Goal: Find specific page/section: Find specific page/section

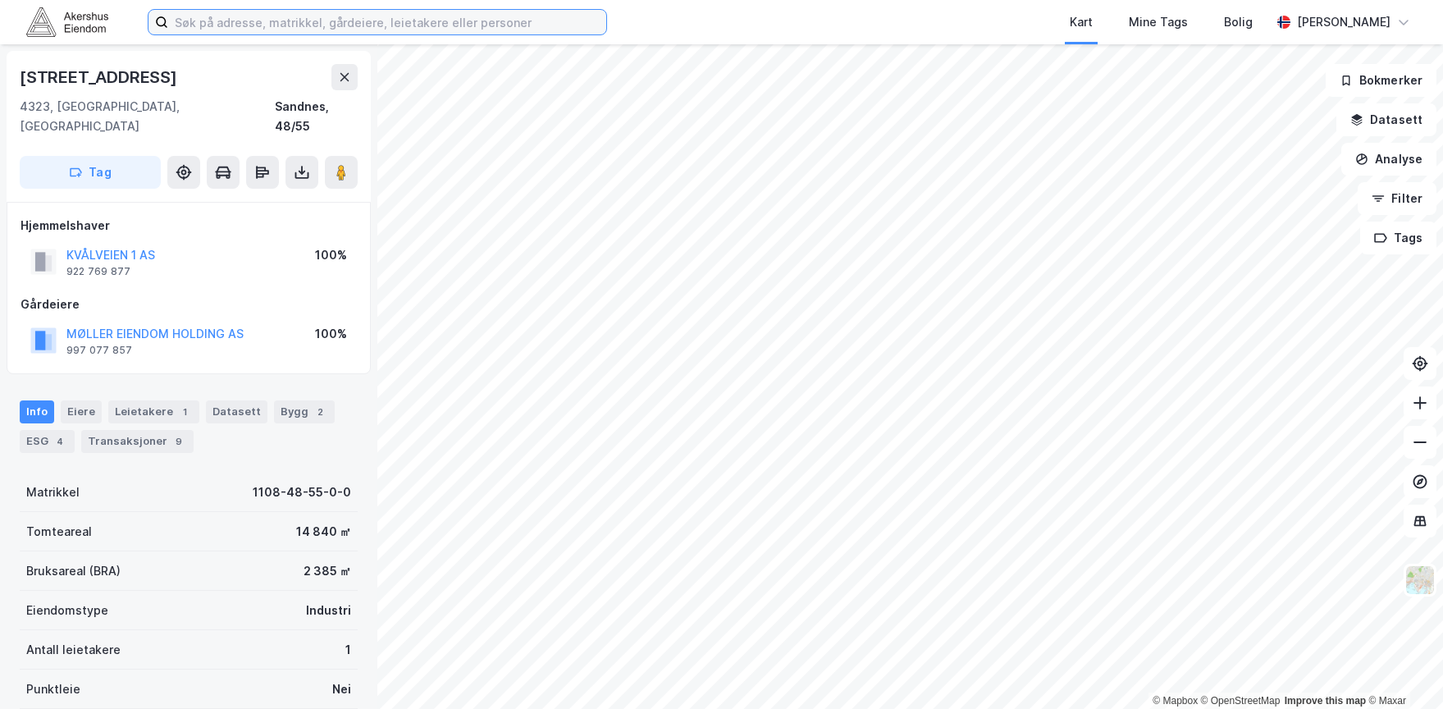
click at [402, 14] on input at bounding box center [387, 22] width 438 height 25
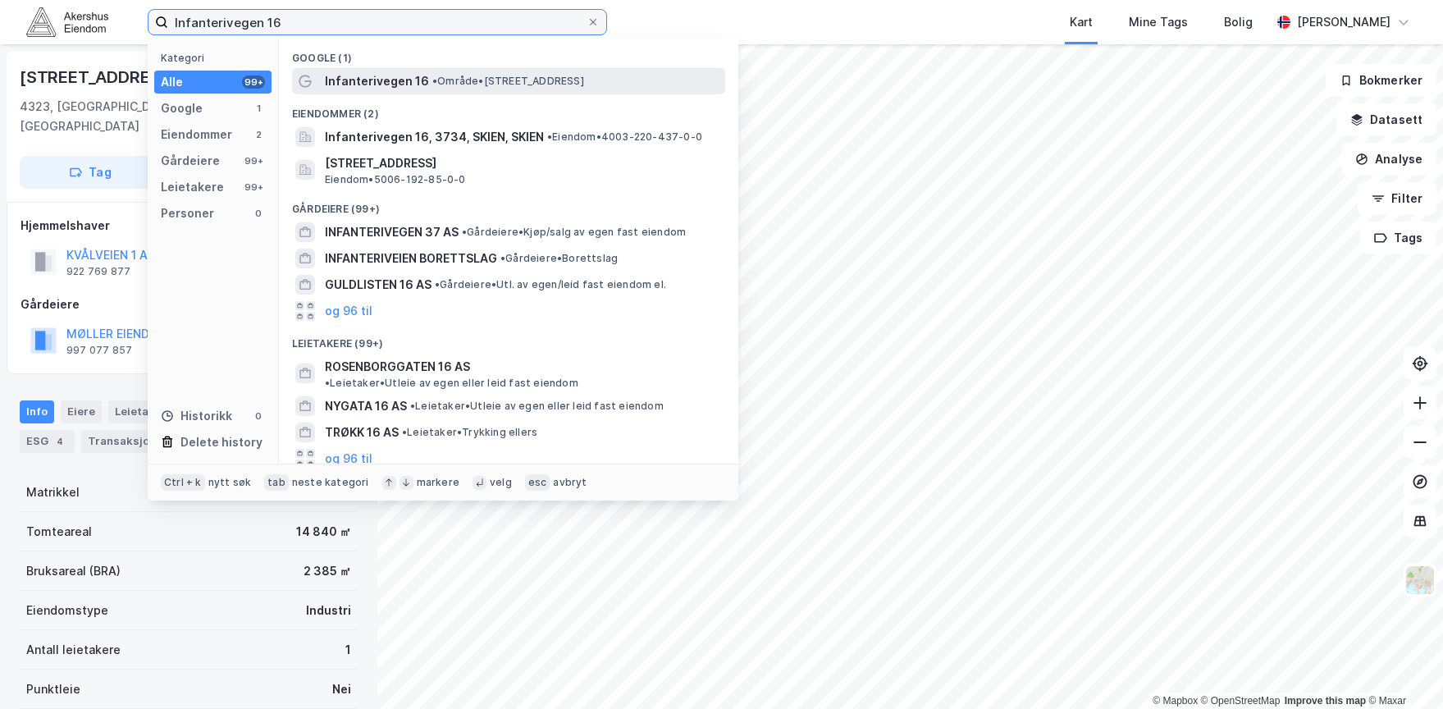
type input "Infanterivegen 16"
click at [435, 81] on span "•" at bounding box center [434, 81] width 5 height 12
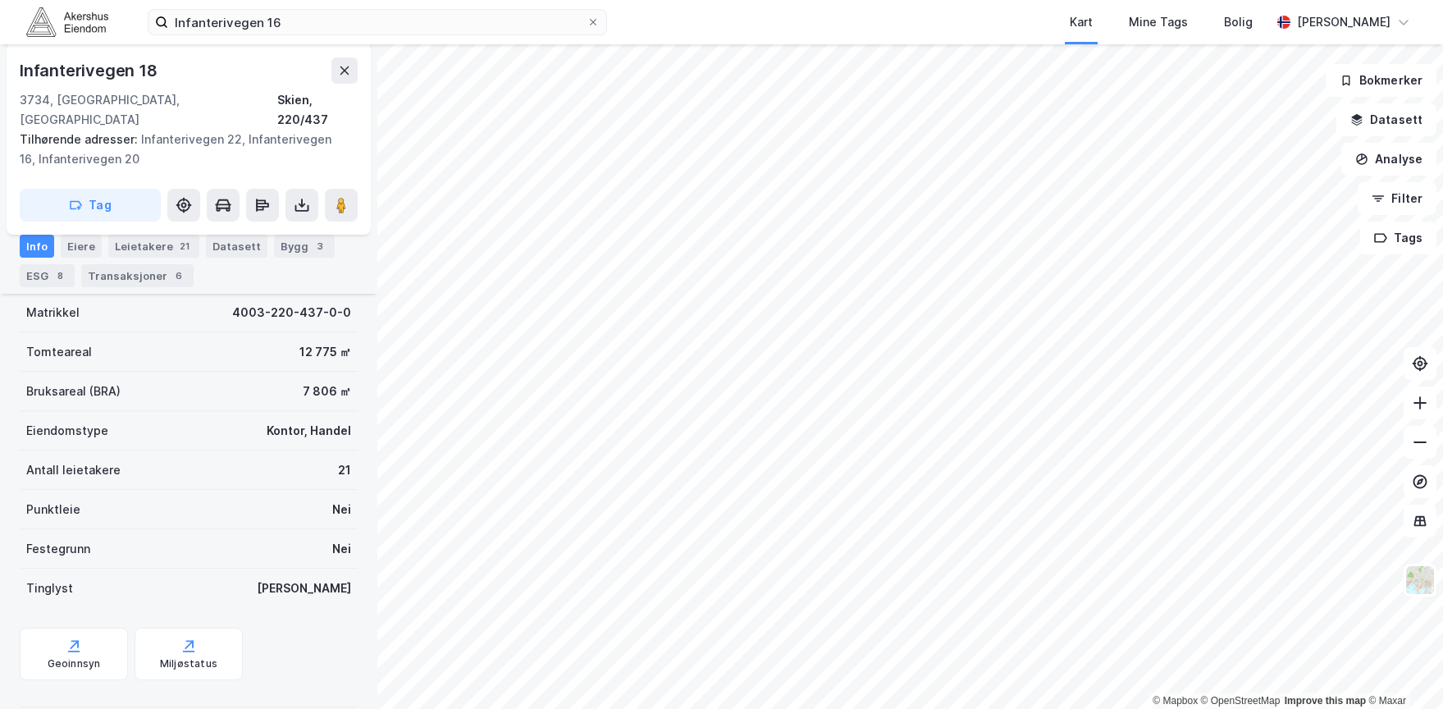
scroll to position [263, 0]
